Goal: Information Seeking & Learning: Learn about a topic

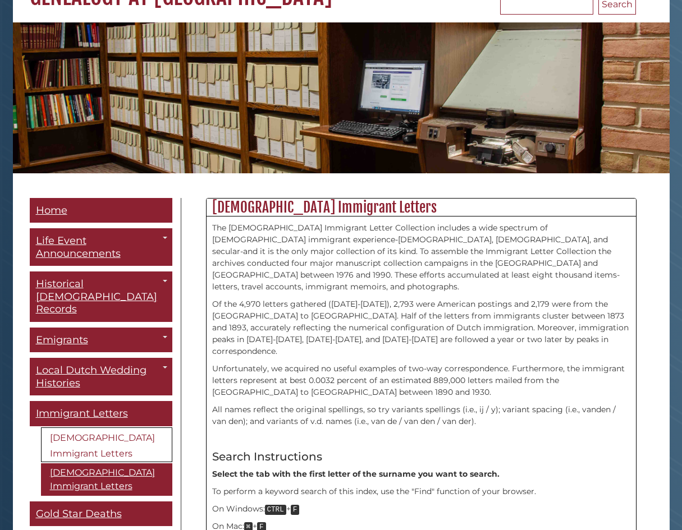
scroll to position [114, 0]
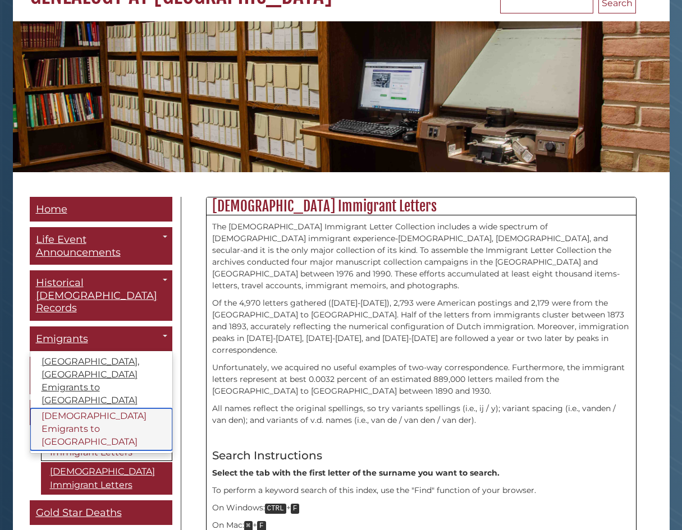
click at [109, 408] on link "[DEMOGRAPHIC_DATA] Emigrants to [GEOGRAPHIC_DATA]" at bounding box center [101, 429] width 142 height 42
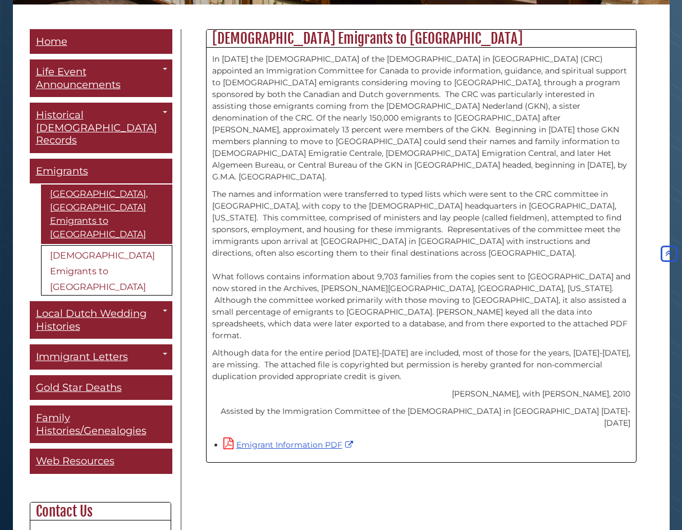
scroll to position [134, 0]
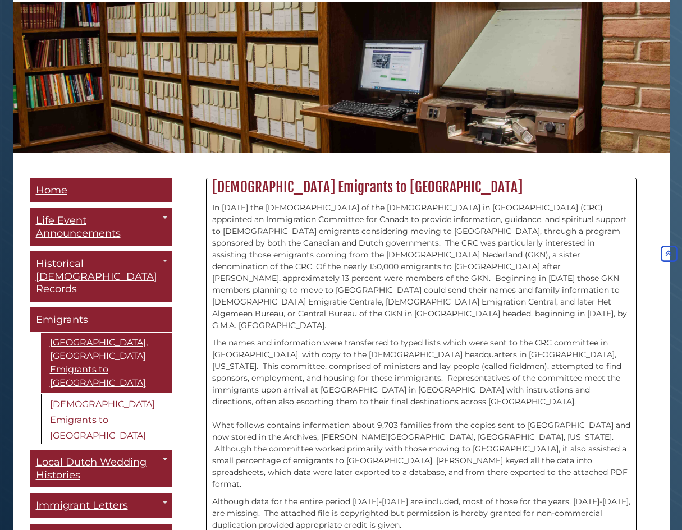
click at [98, 401] on link "[DEMOGRAPHIC_DATA] Emigrants to [GEOGRAPHIC_DATA]" at bounding box center [106, 419] width 131 height 50
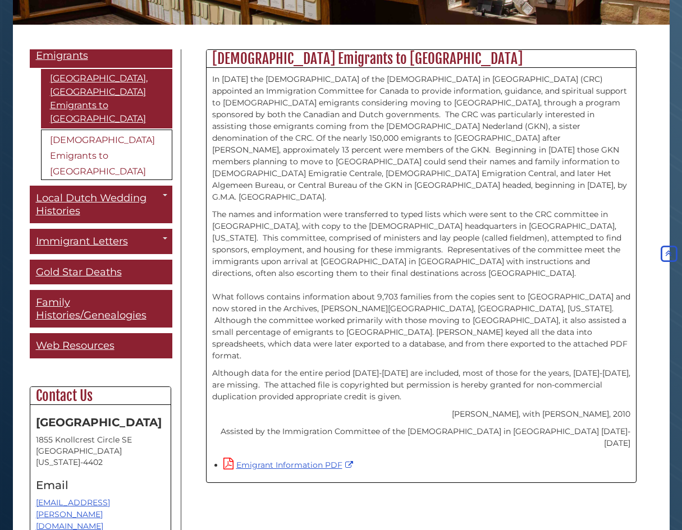
scroll to position [191, 0]
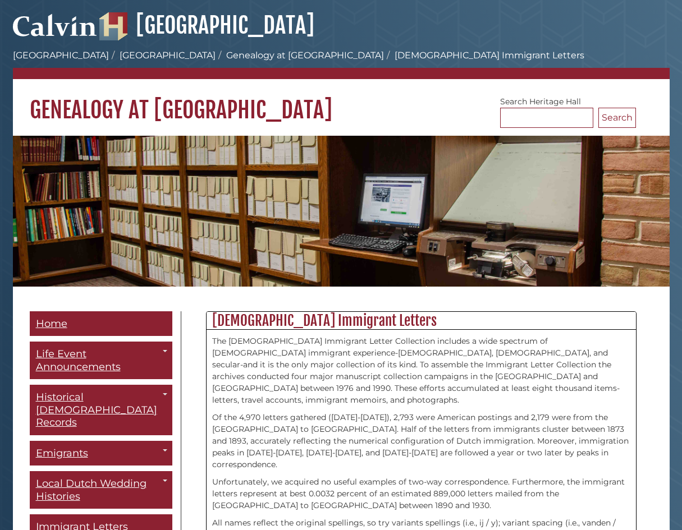
scroll to position [114, 0]
